Goal: Check status: Check status

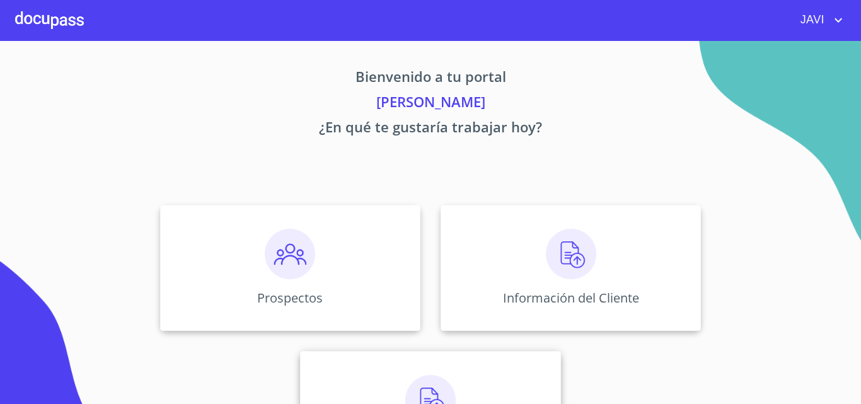
click at [428, 388] on img at bounding box center [430, 400] width 50 height 50
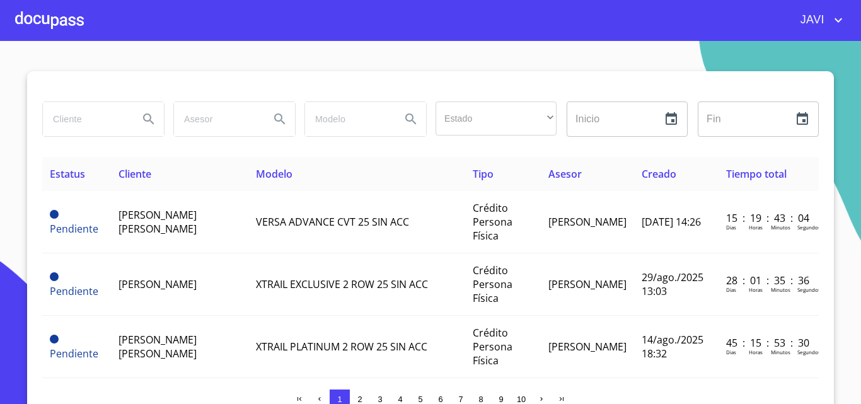
scroll to position [126, 0]
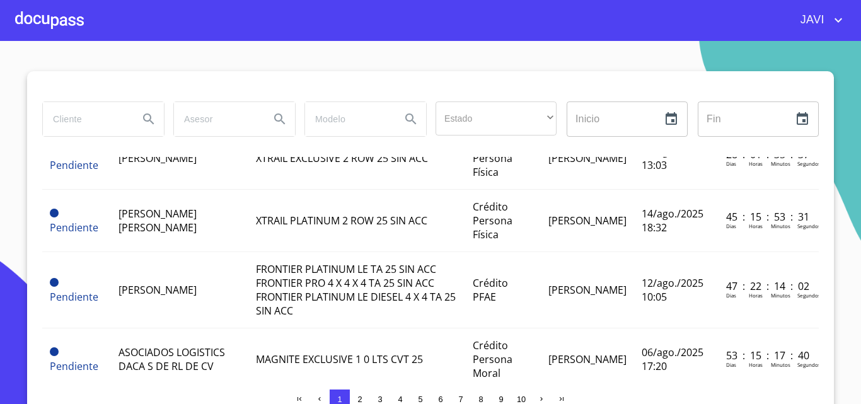
click at [92, 126] on input "search" at bounding box center [86, 119] width 86 height 34
type input "[PERSON_NAME]"
click at [143, 118] on icon "Search" at bounding box center [148, 119] width 15 height 15
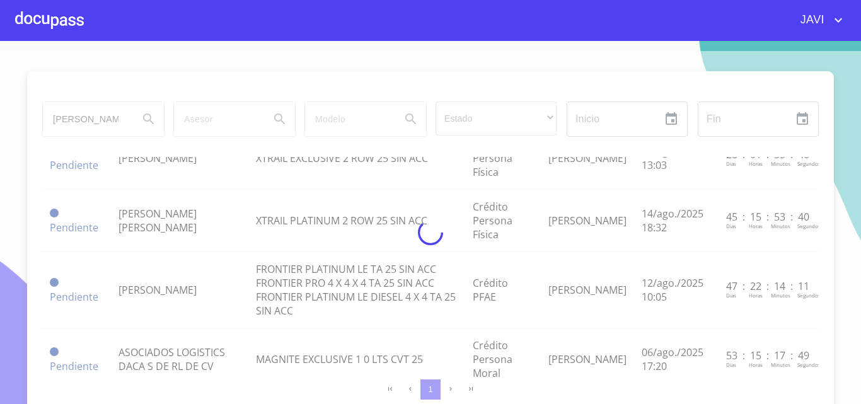
scroll to position [0, 0]
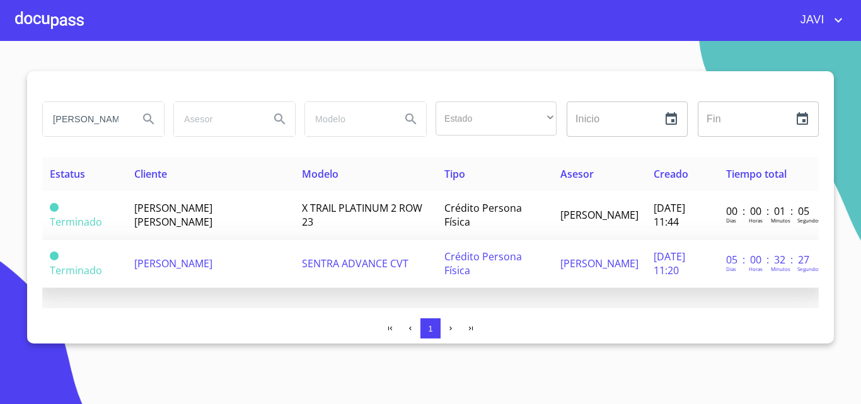
click at [344, 256] on span "SENTRA ADVANCE CVT" at bounding box center [355, 263] width 106 height 14
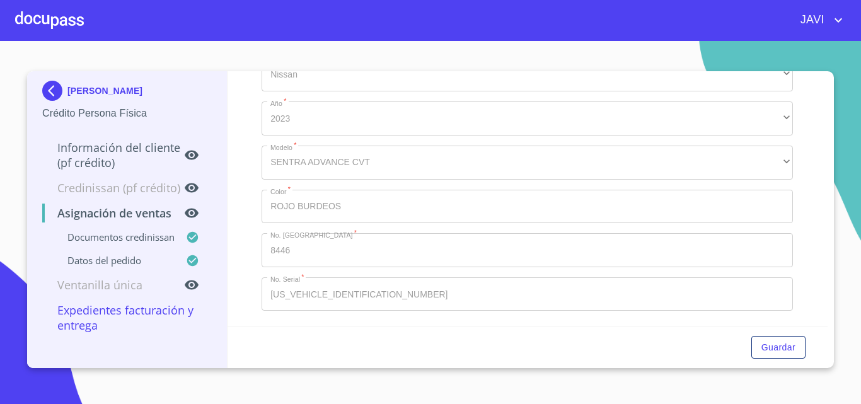
scroll to position [591, 0]
click at [834, 16] on icon "account of current user" at bounding box center [837, 20] width 15 height 15
click at [828, 30] on li "Salir" at bounding box center [824, 26] width 41 height 23
